Goal: Transaction & Acquisition: Purchase product/service

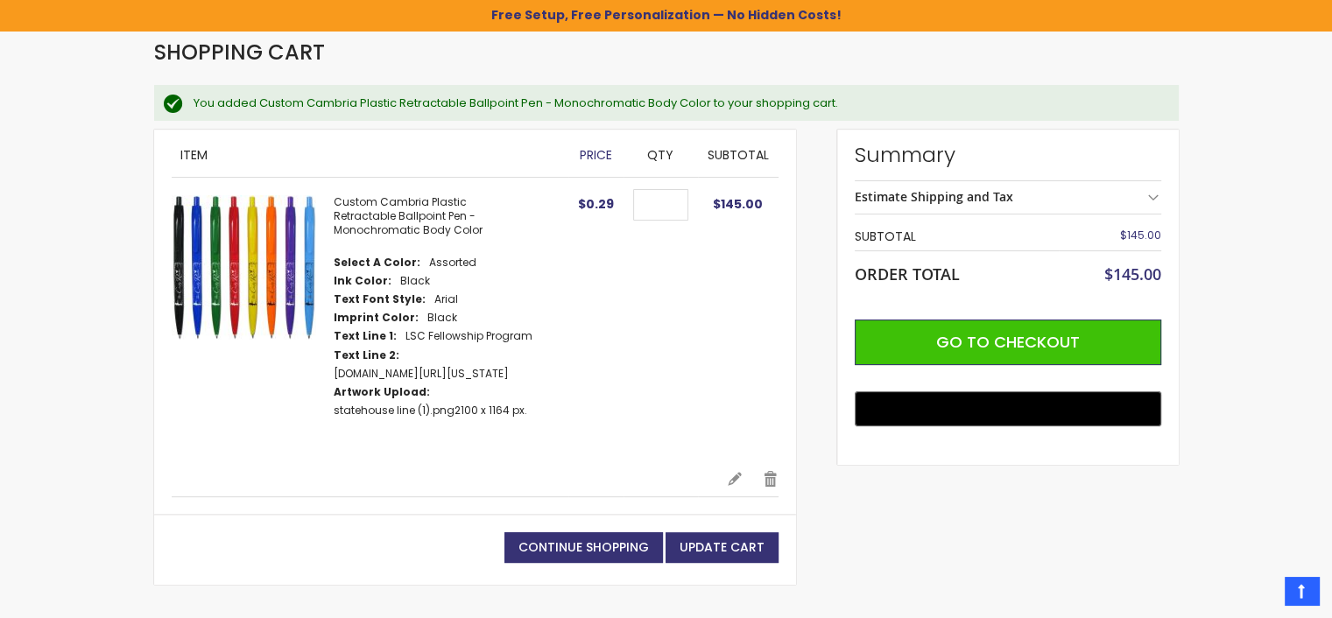
scroll to position [263, 0]
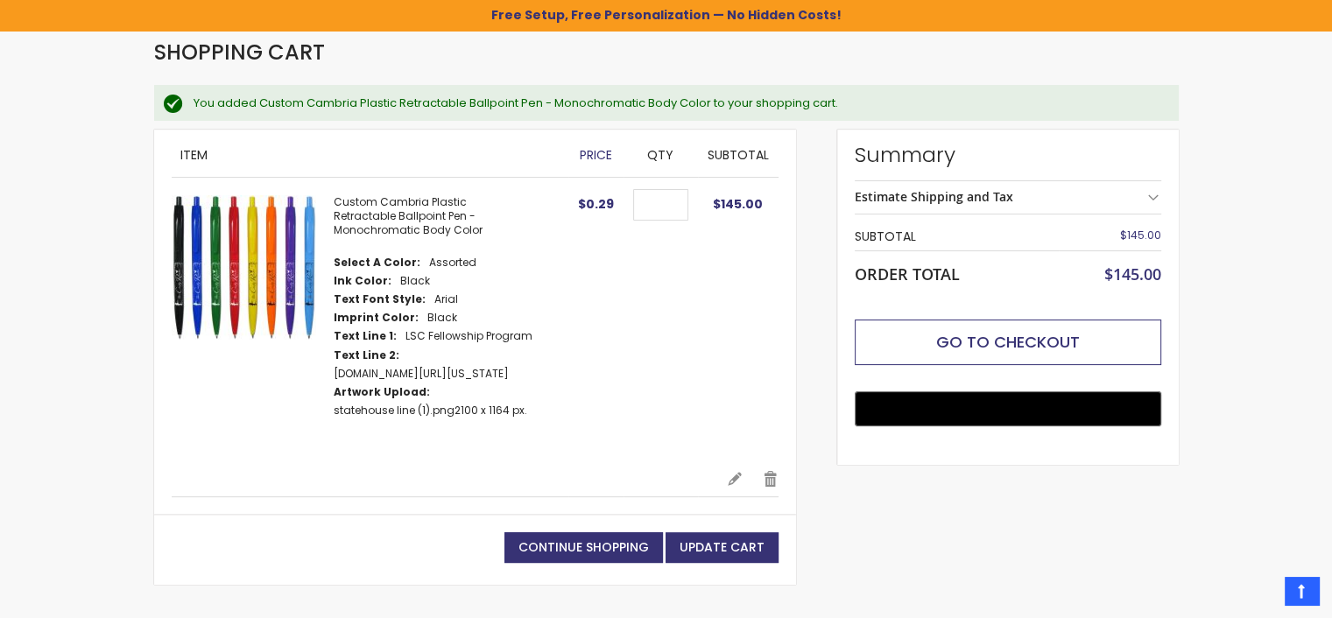
click at [1017, 344] on span "Go to Checkout" at bounding box center [1008, 342] width 144 height 22
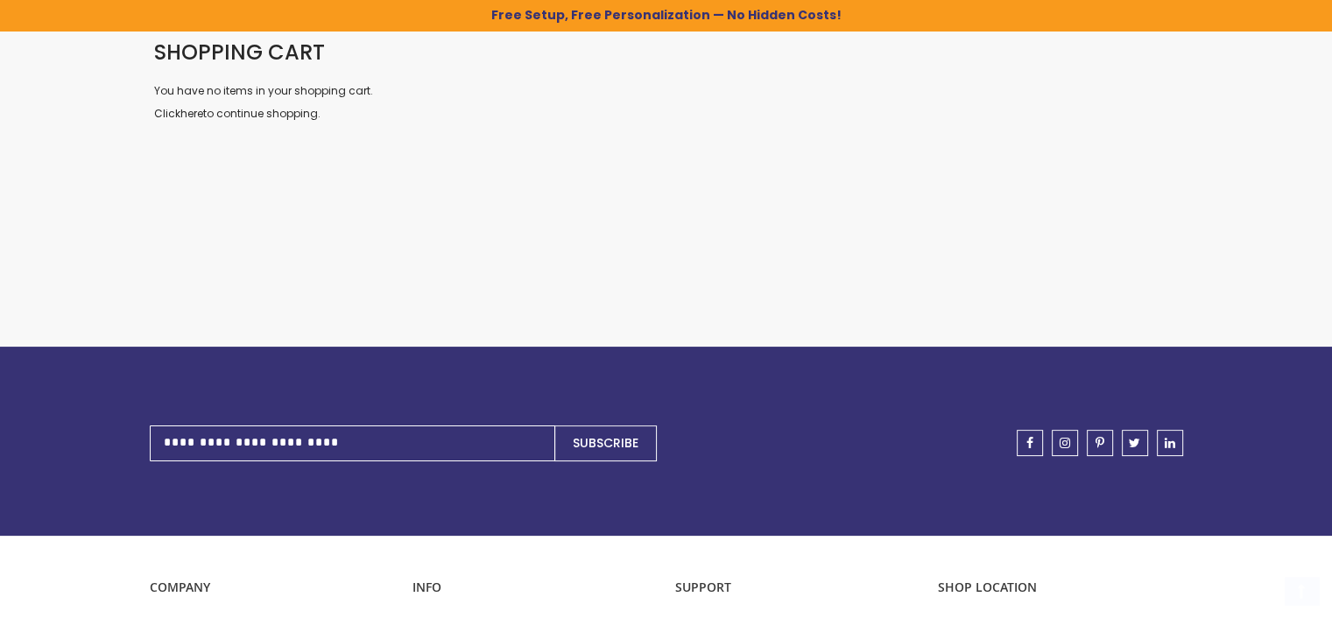
scroll to position [263, 0]
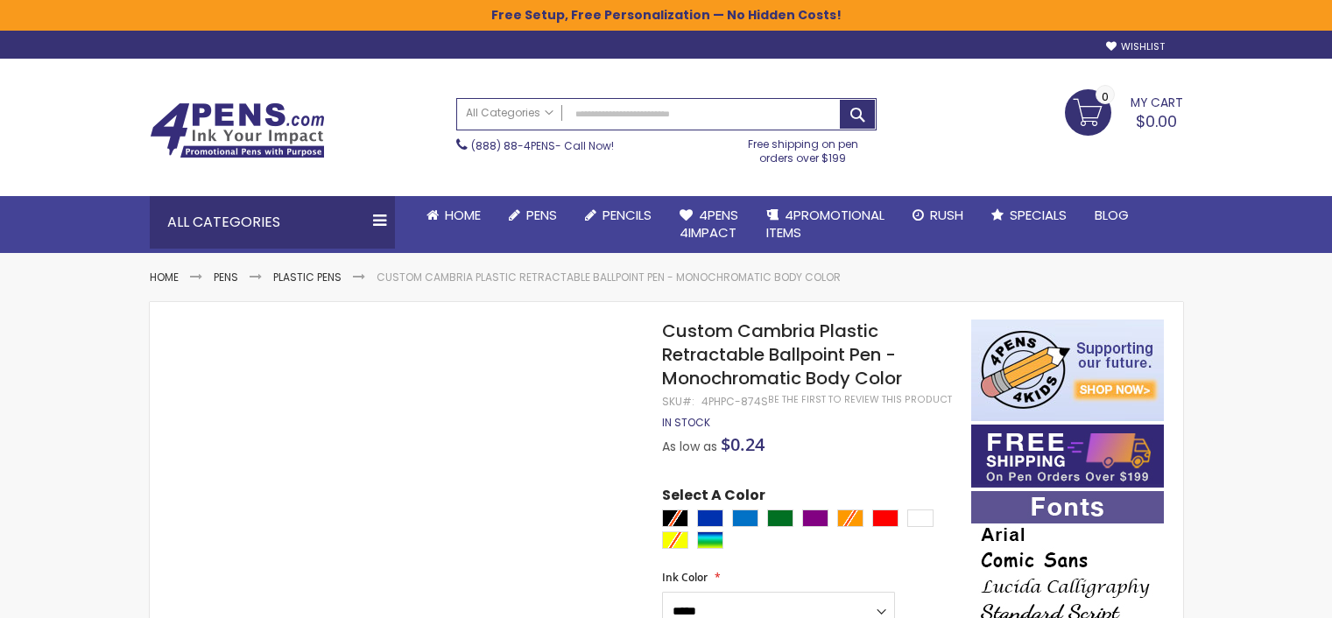
select select "*****"
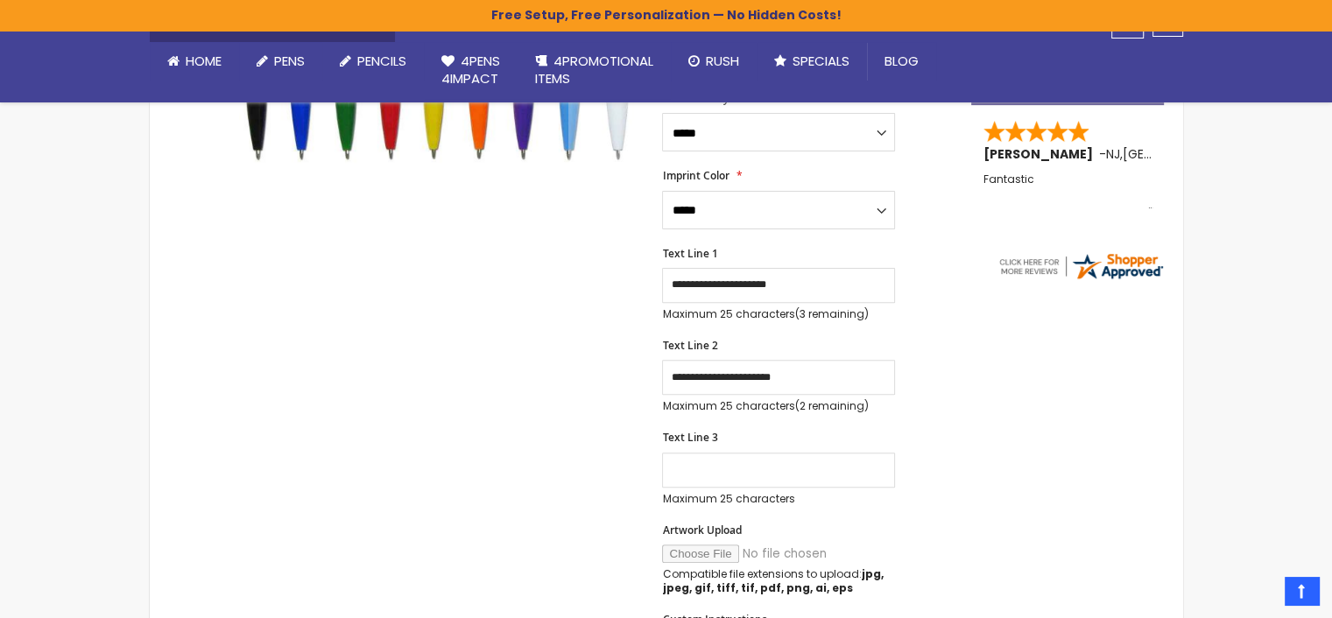
scroll to position [643, 0]
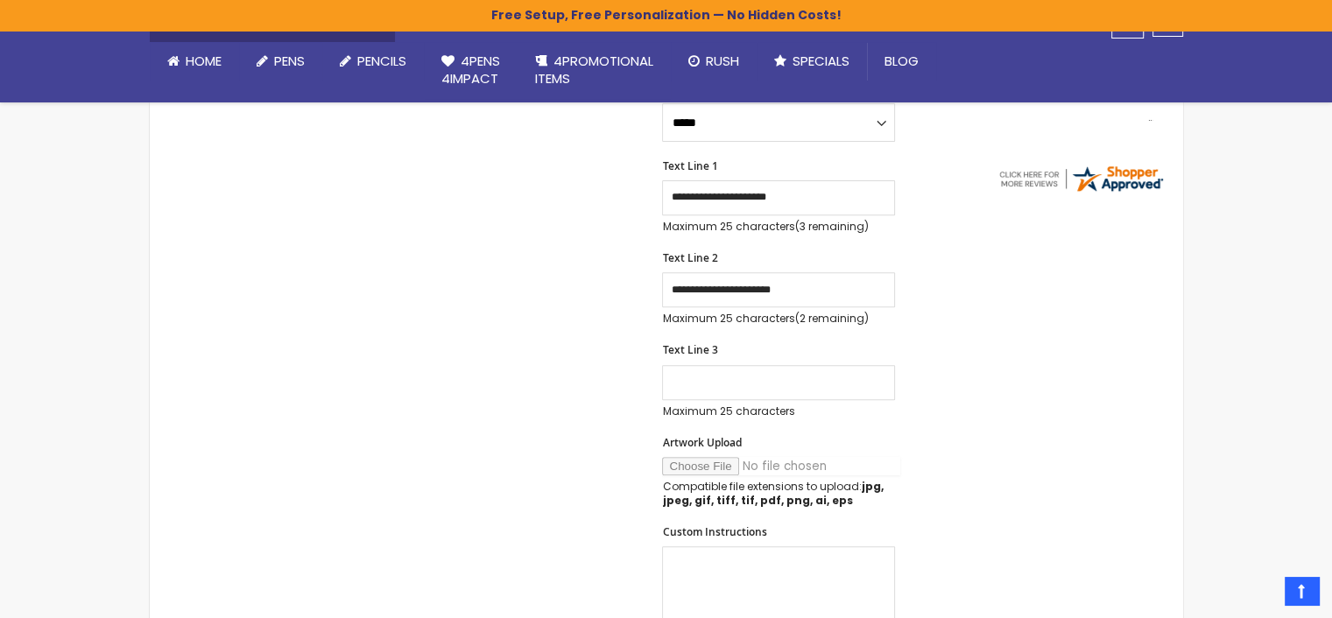
click at [700, 475] on input "Artwork Upload" at bounding box center [781, 466] width 238 height 18
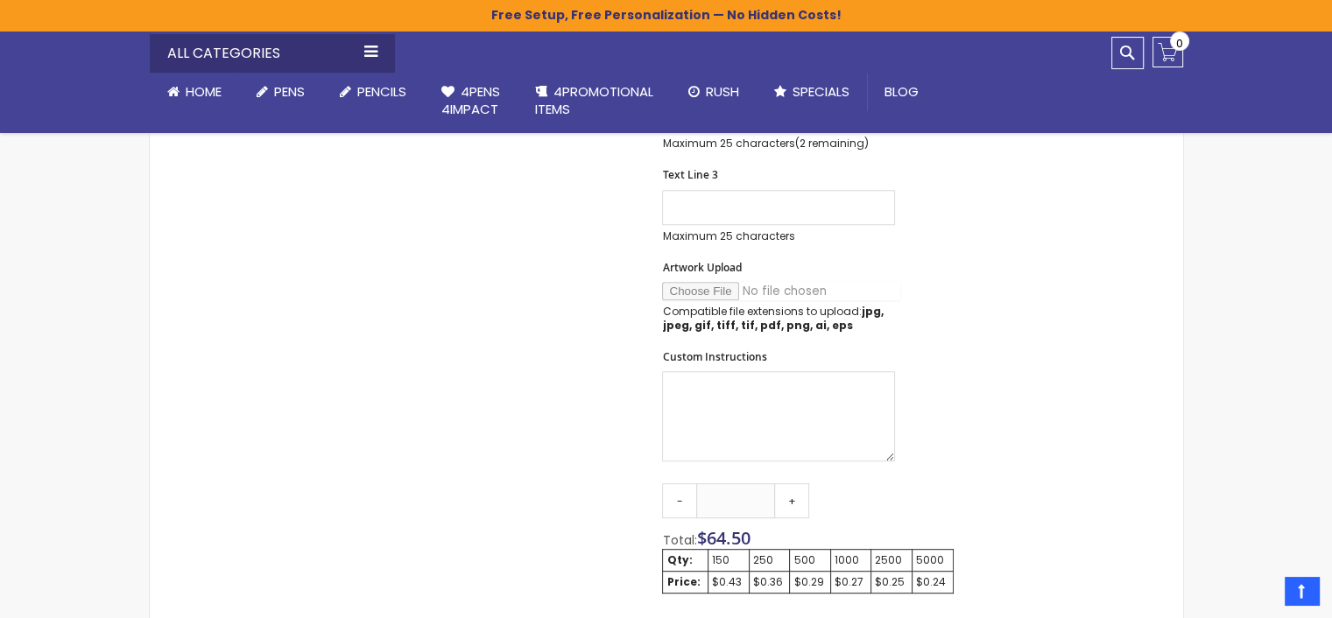
scroll to position [905, 0]
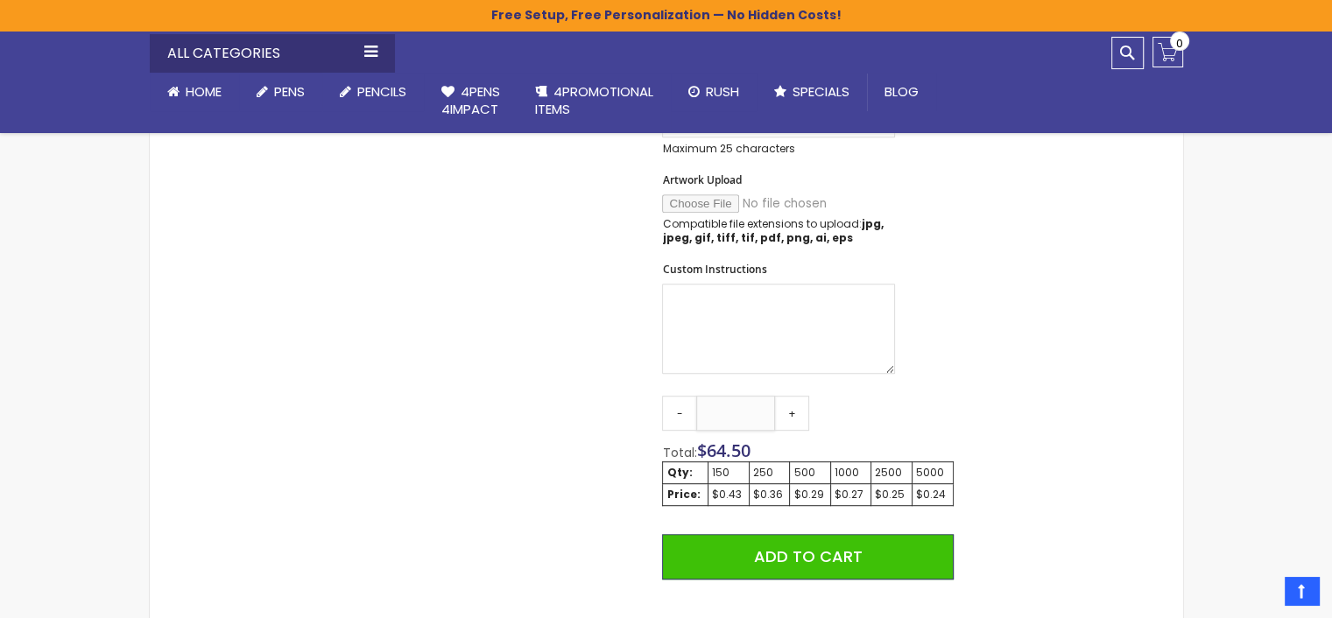
click at [753, 426] on input "***" at bounding box center [735, 413] width 79 height 35
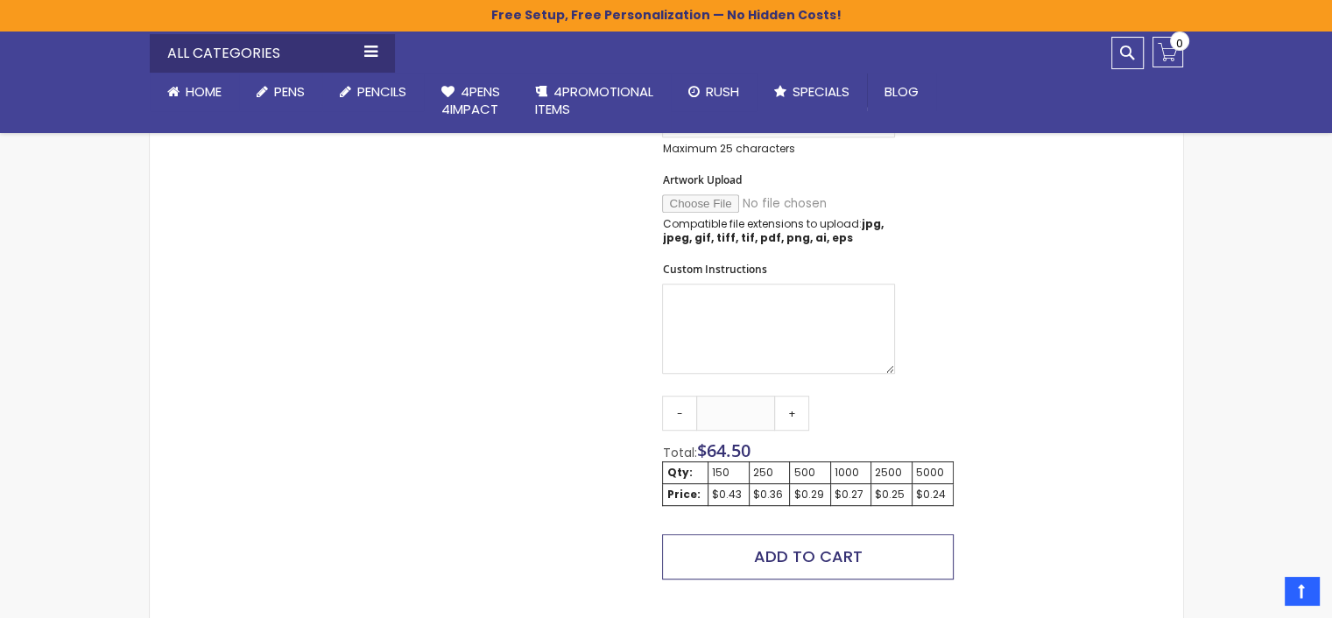
click at [837, 567] on span "Add to Cart" at bounding box center [808, 557] width 109 height 22
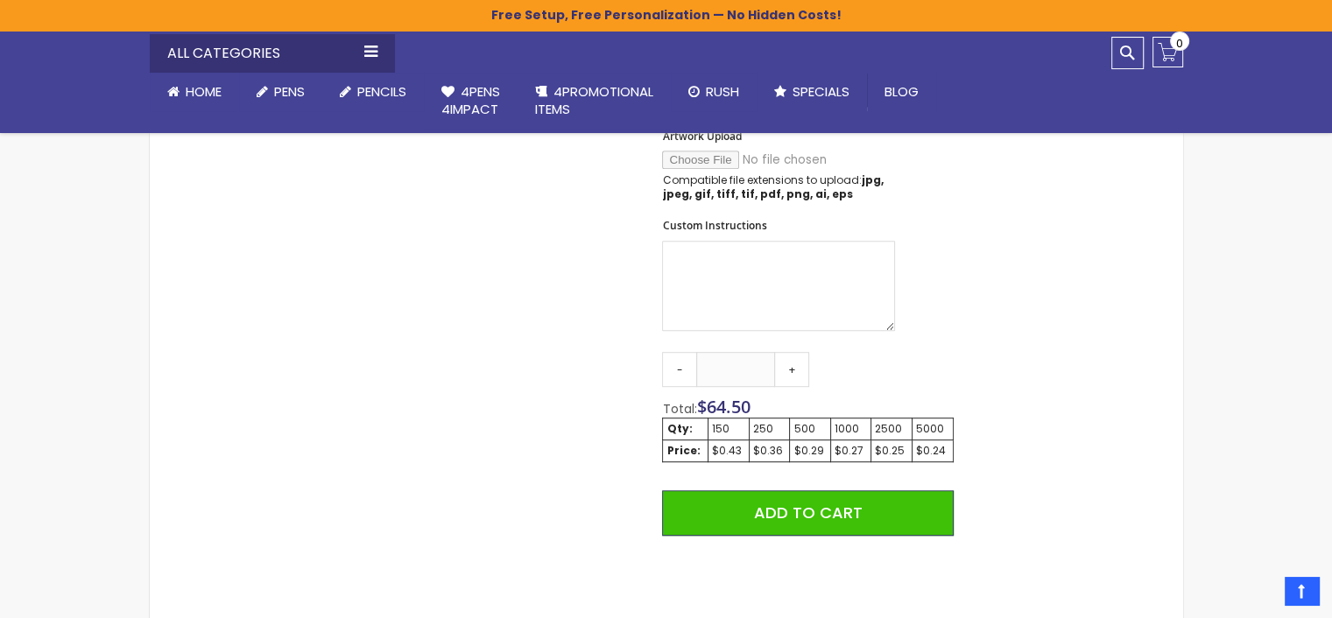
scroll to position [1051, 0]
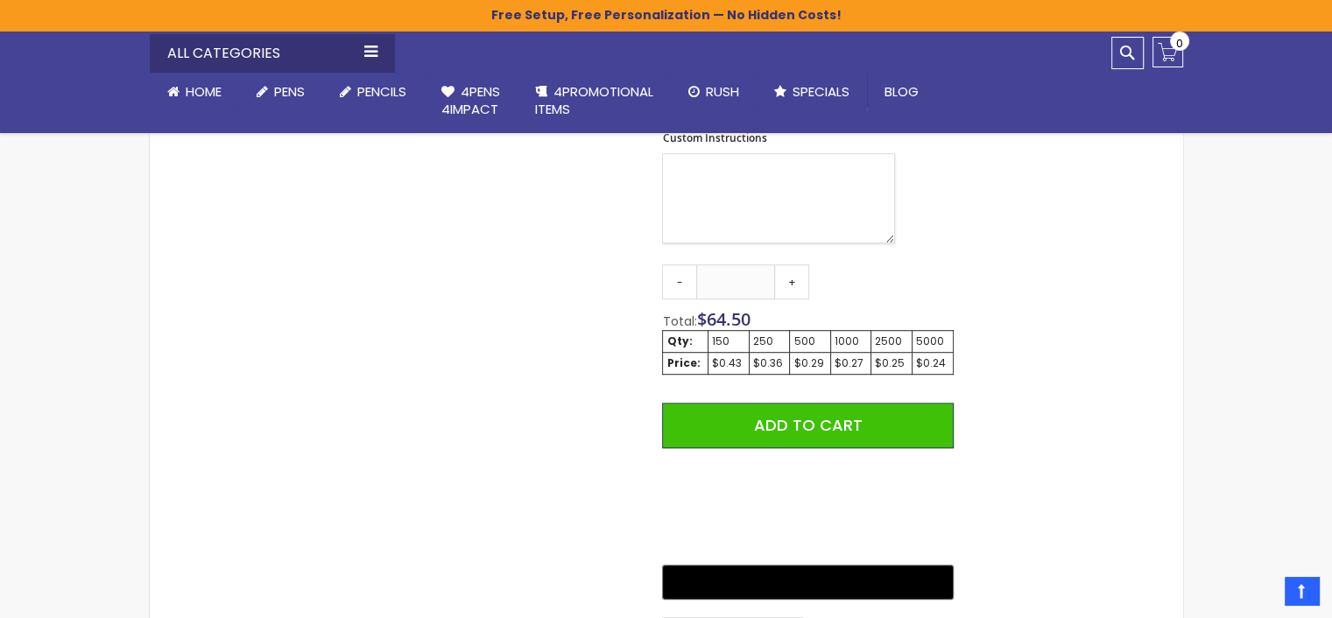
click at [712, 208] on textarea "Custom Instructions" at bounding box center [778, 198] width 233 height 90
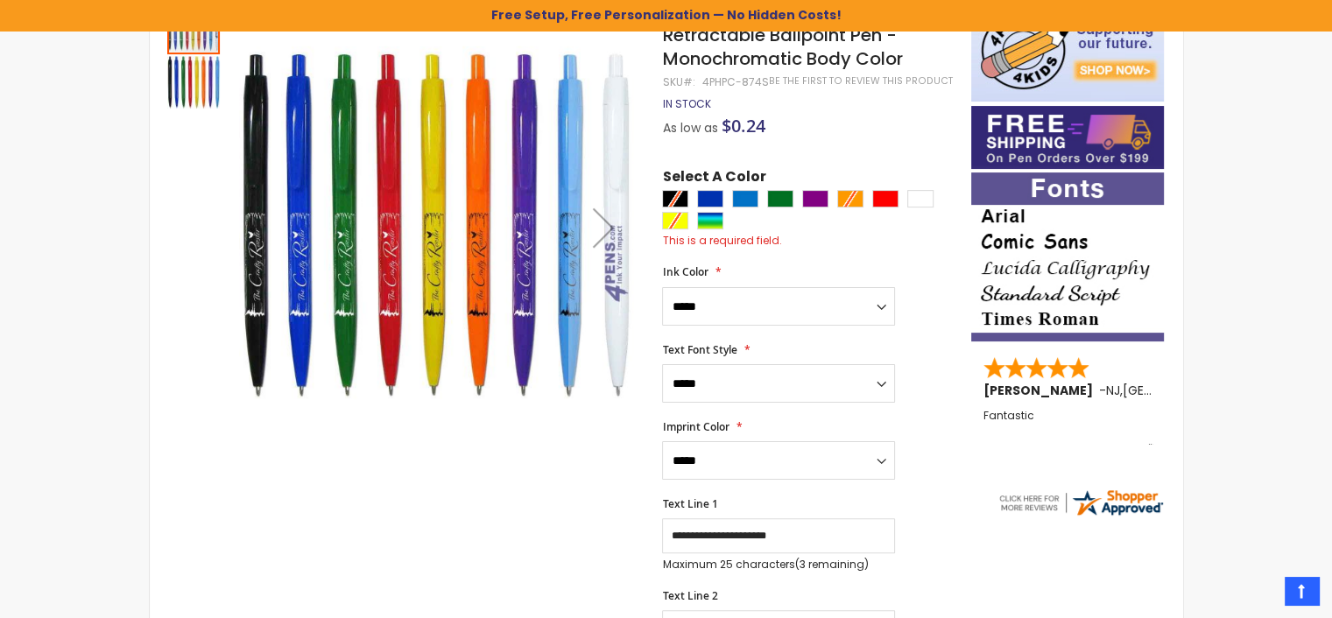
scroll to position [263, 0]
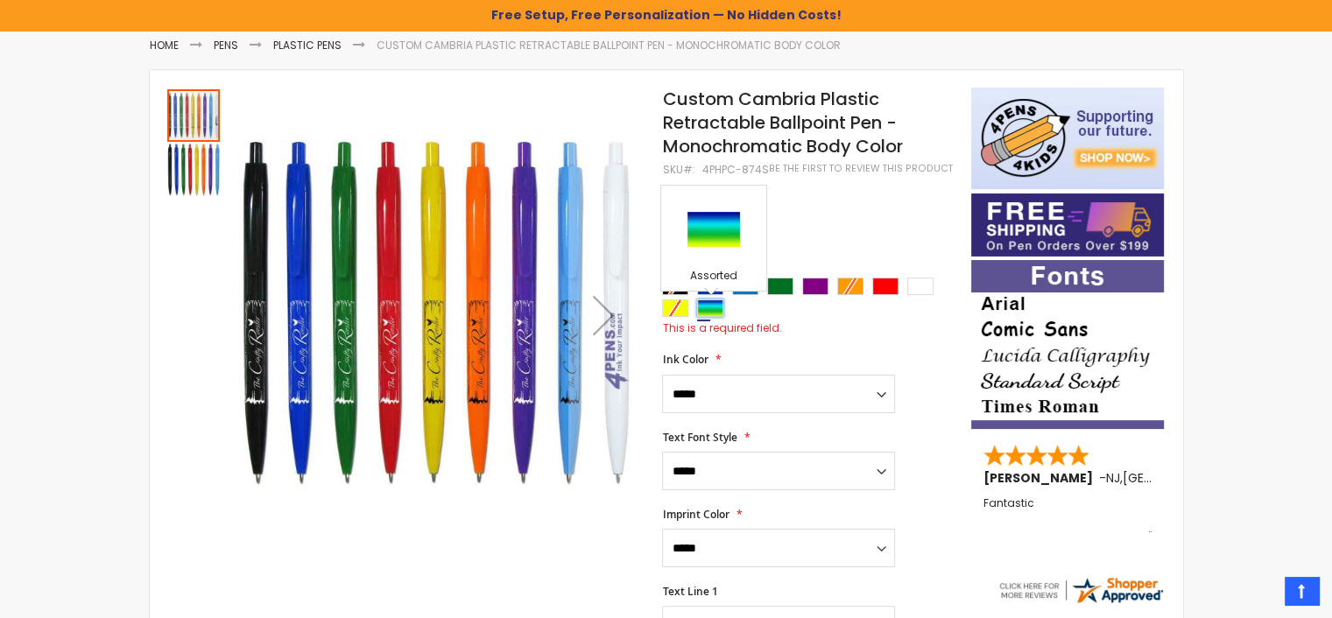
click at [708, 313] on div "Assorted" at bounding box center [710, 308] width 26 height 18
type input "****"
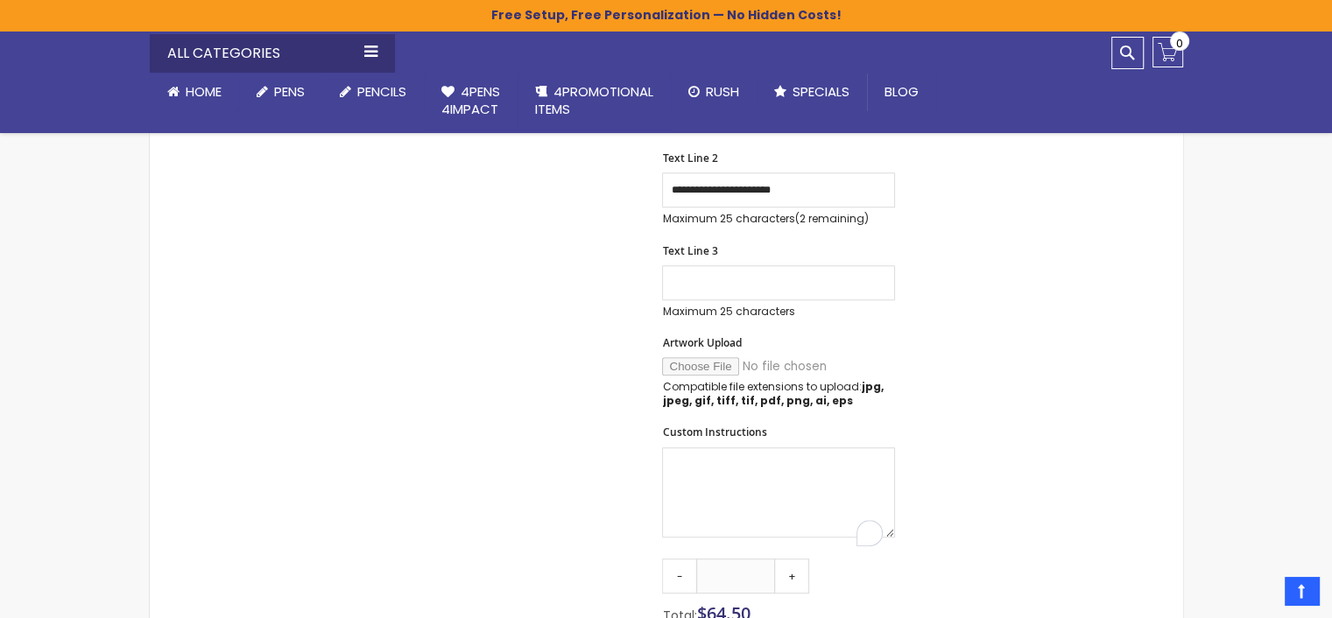
scroll to position [844, 0]
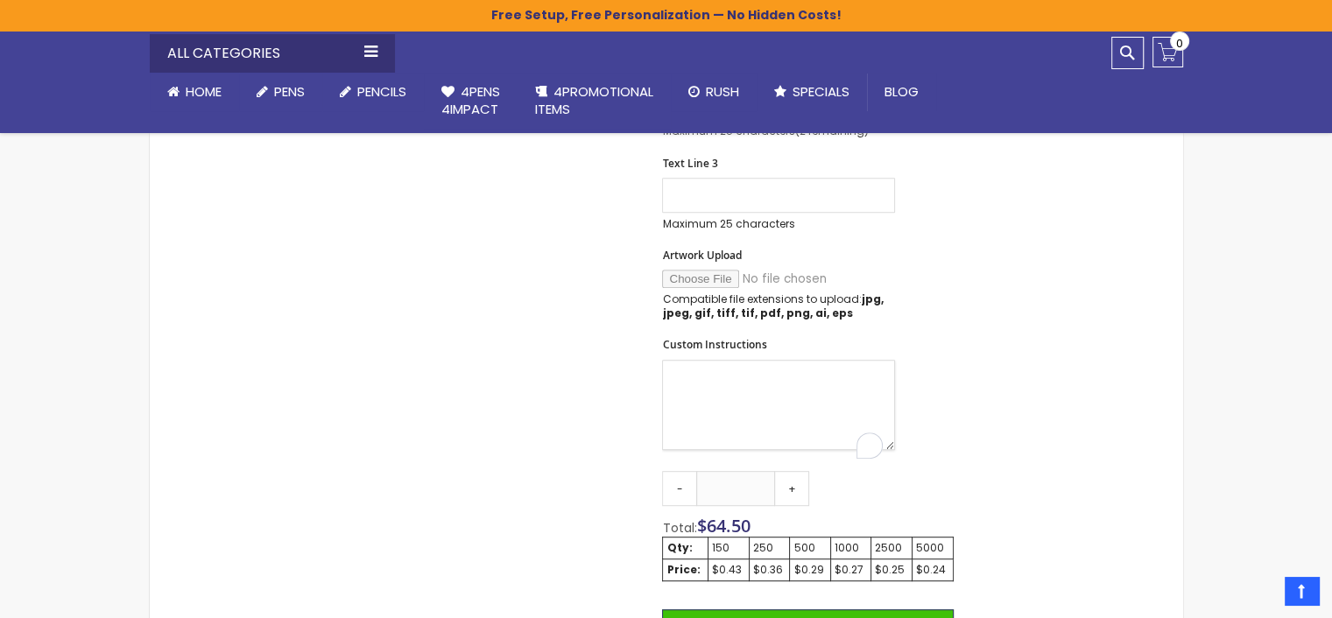
click at [683, 391] on textarea "Custom Instructions" at bounding box center [778, 405] width 233 height 90
type textarea "*"
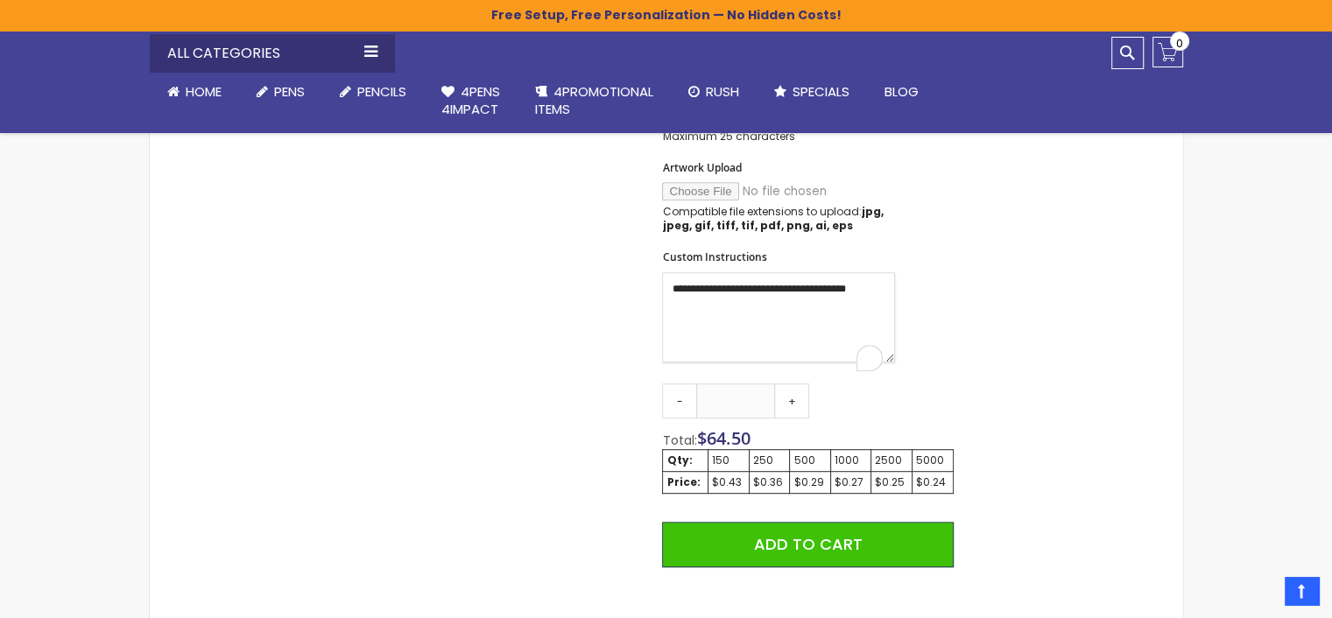
scroll to position [1019, 0]
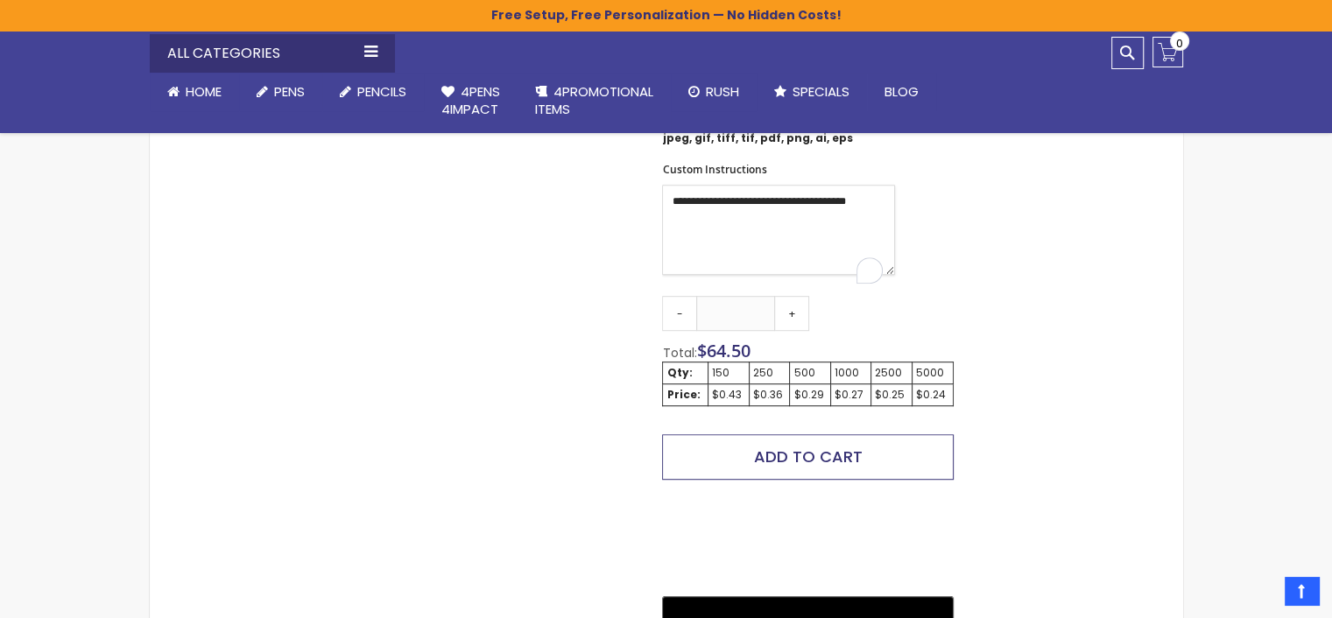
type textarea "**********"
click at [819, 468] on span "Add to Cart" at bounding box center [808, 457] width 109 height 22
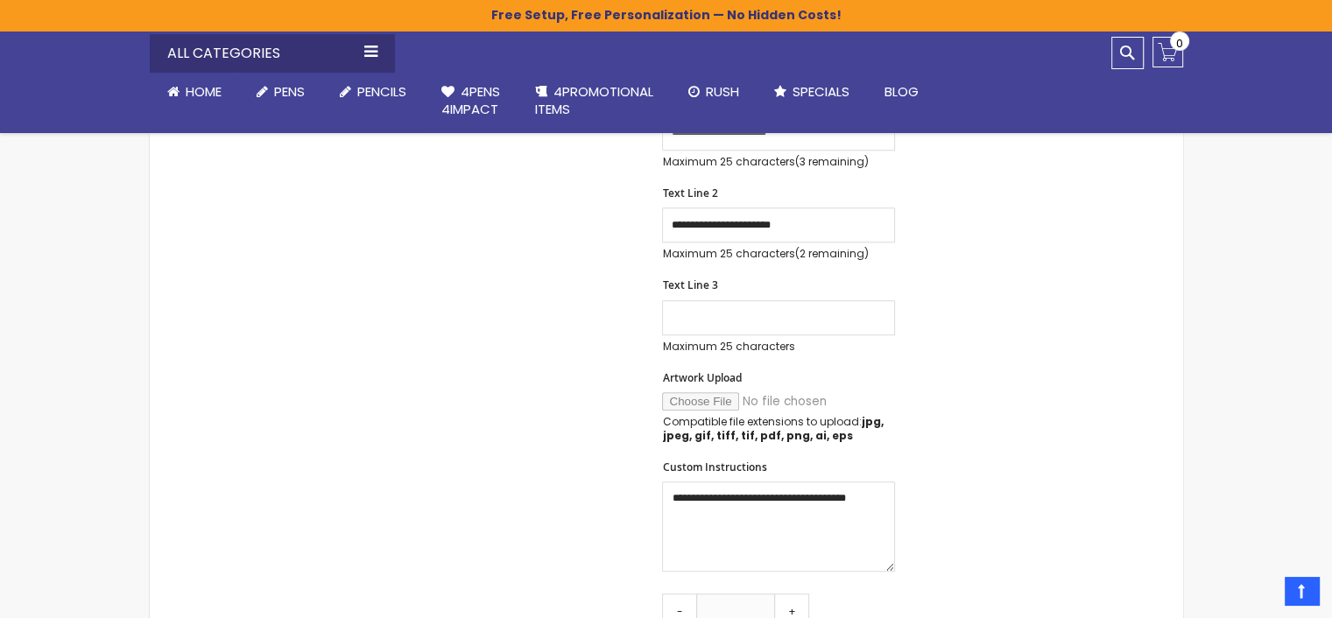
scroll to position [470, 0]
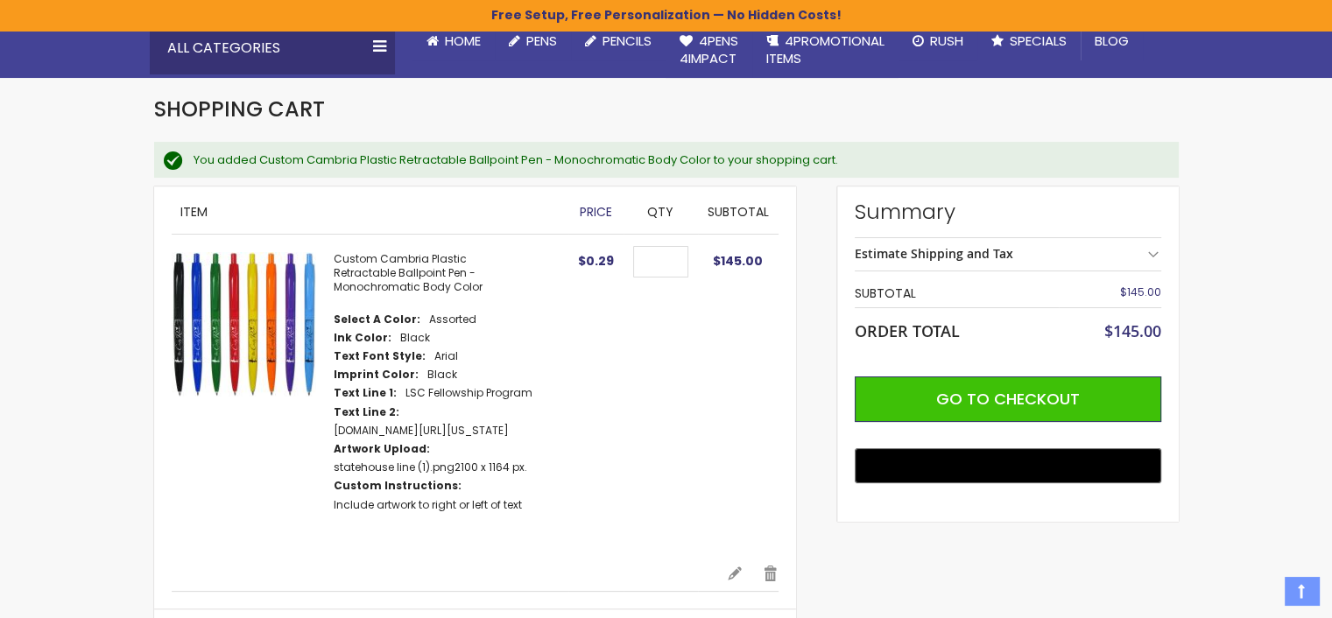
scroll to position [263, 0]
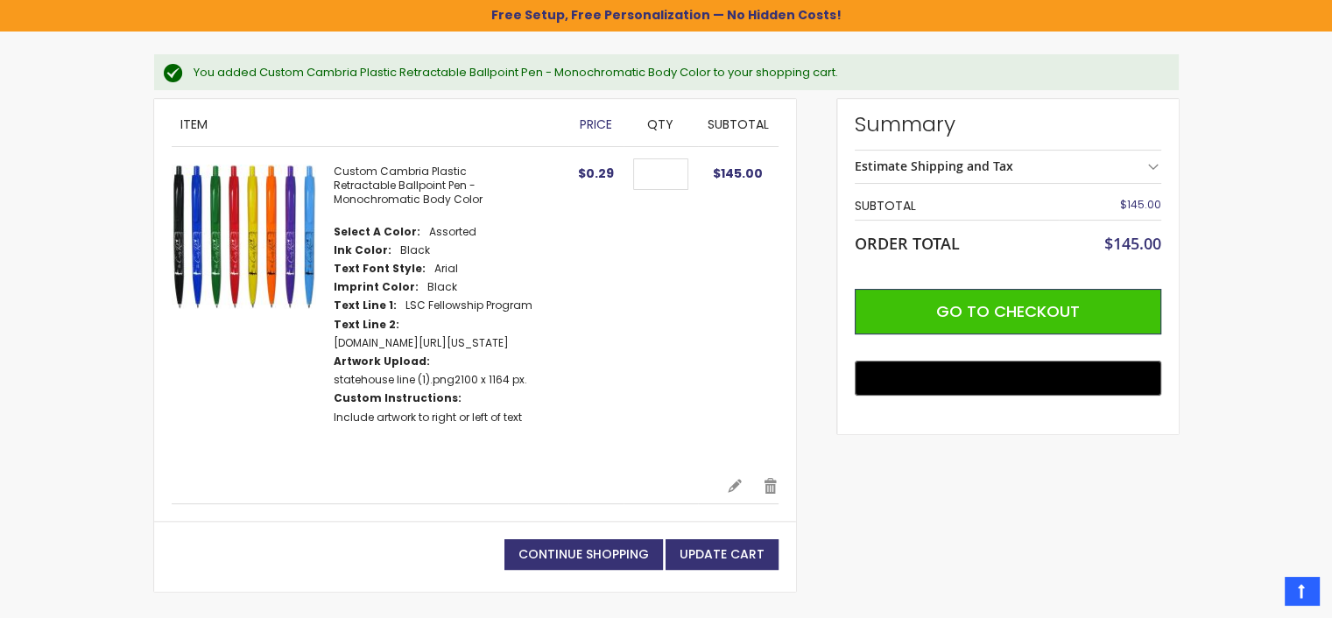
click at [222, 255] on img at bounding box center [244, 237] width 144 height 144
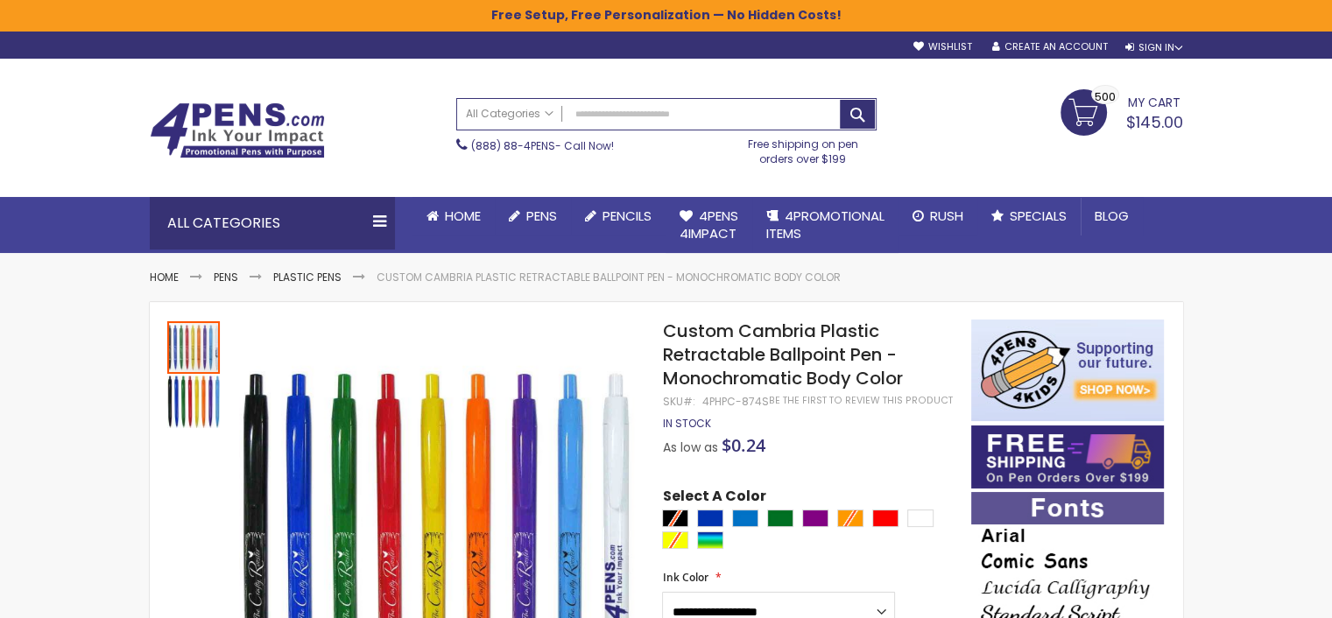
click at [1168, 115] on span "$145.00" at bounding box center [1154, 122] width 57 height 22
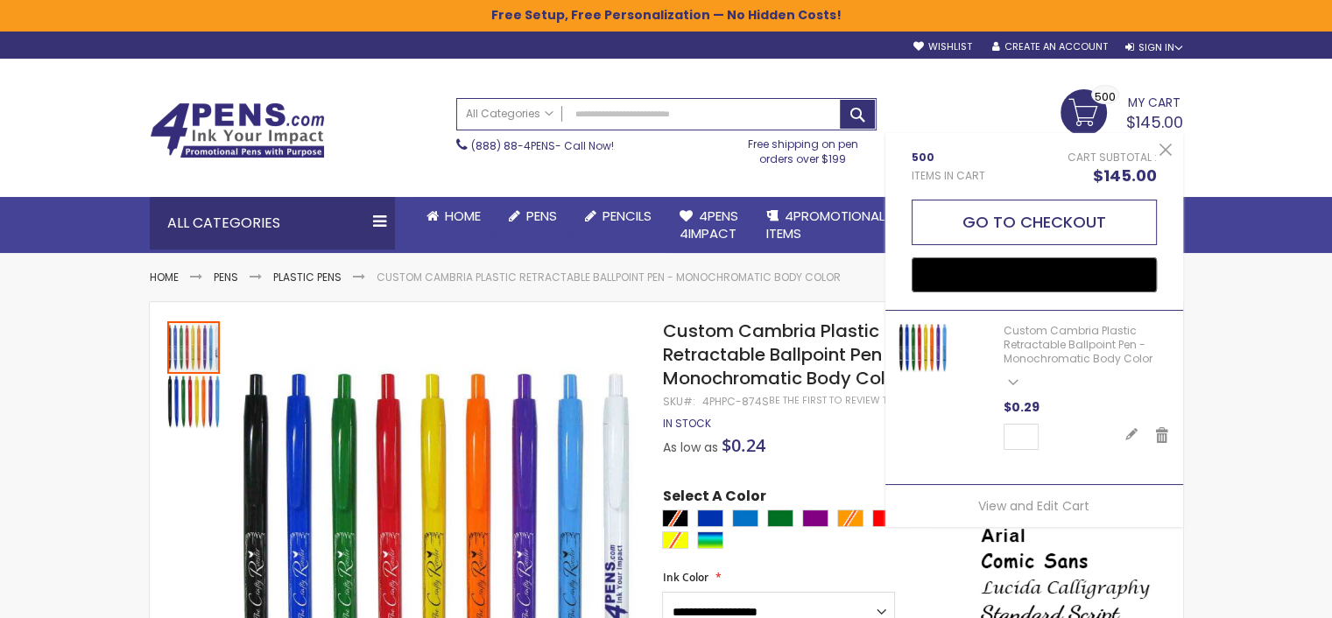
click at [969, 230] on button "Go to Checkout" at bounding box center [1034, 223] width 245 height 46
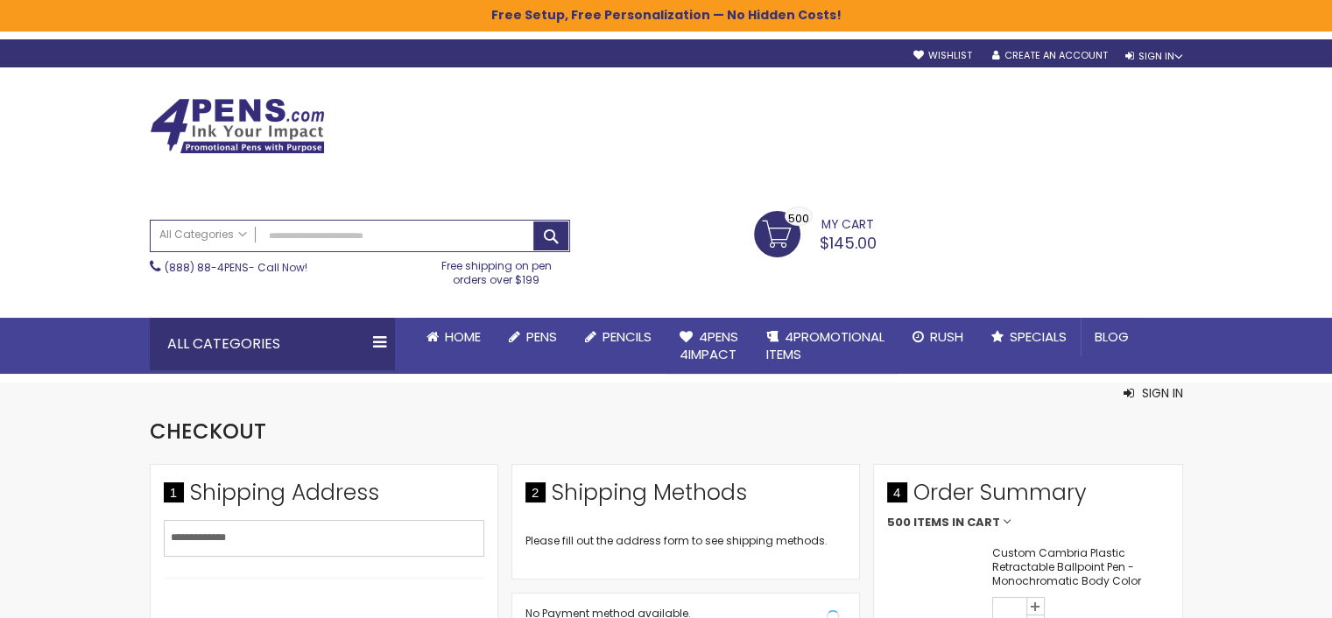
select select "*"
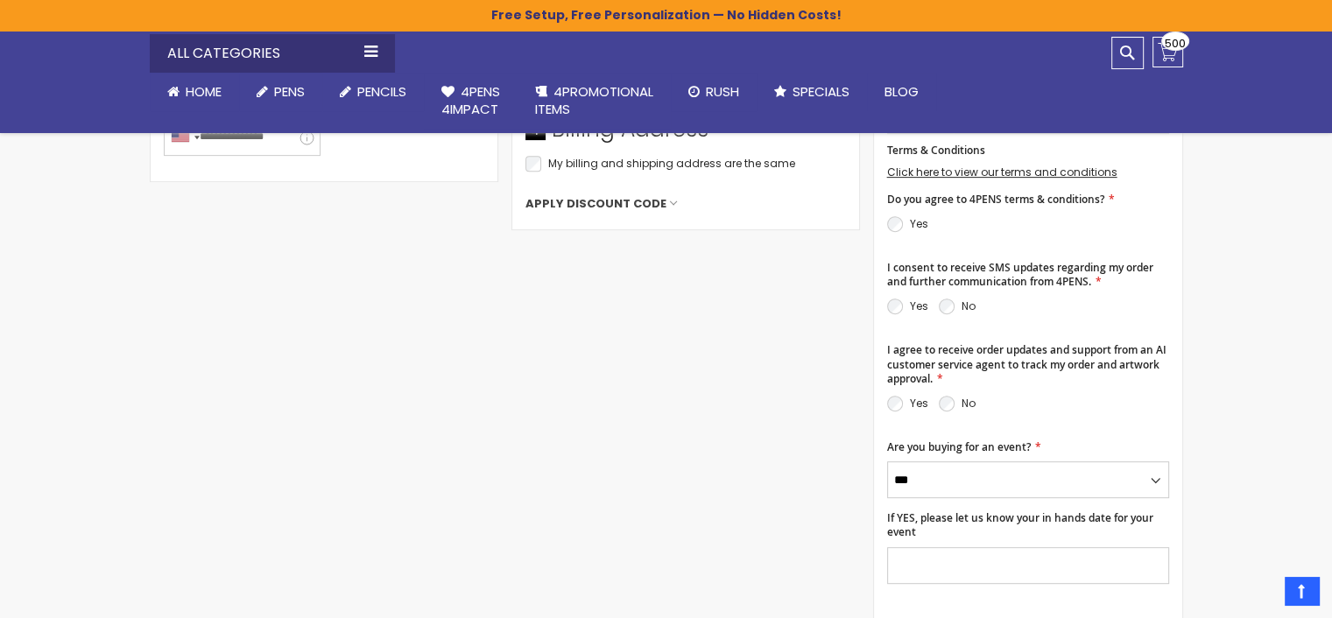
scroll to position [613, 0]
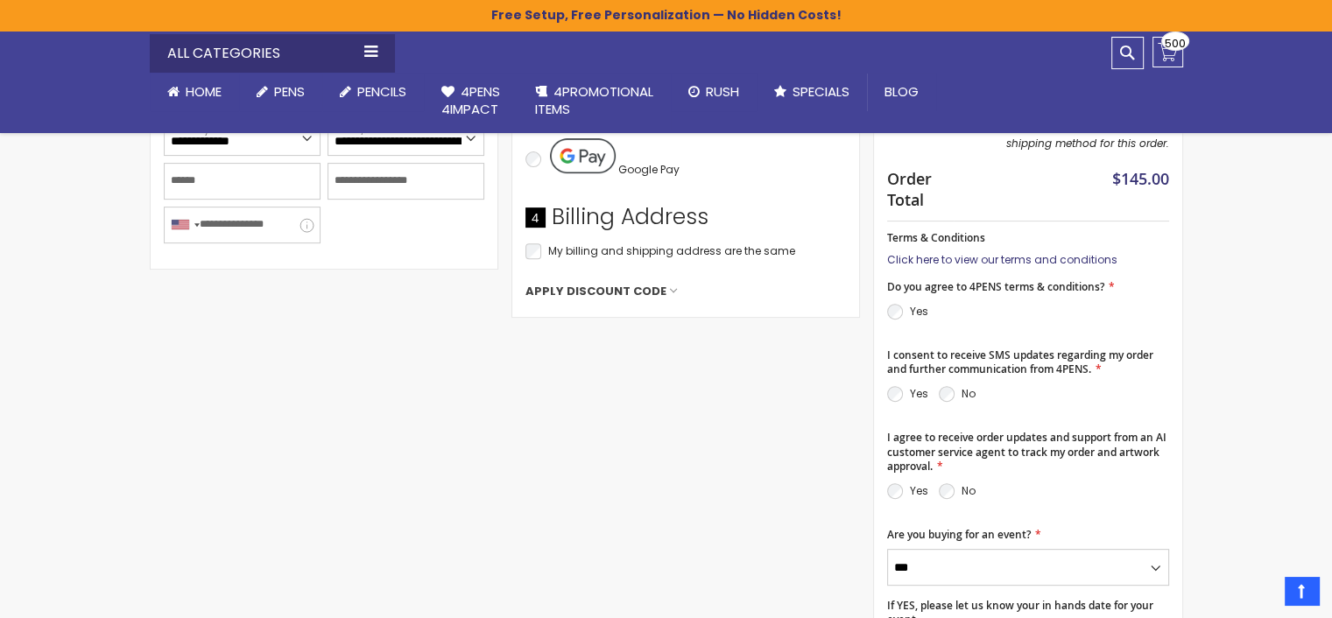
click at [981, 253] on link "Click here to view our terms and conditions" at bounding box center [1002, 259] width 230 height 15
